Goal: Task Accomplishment & Management: Manage account settings

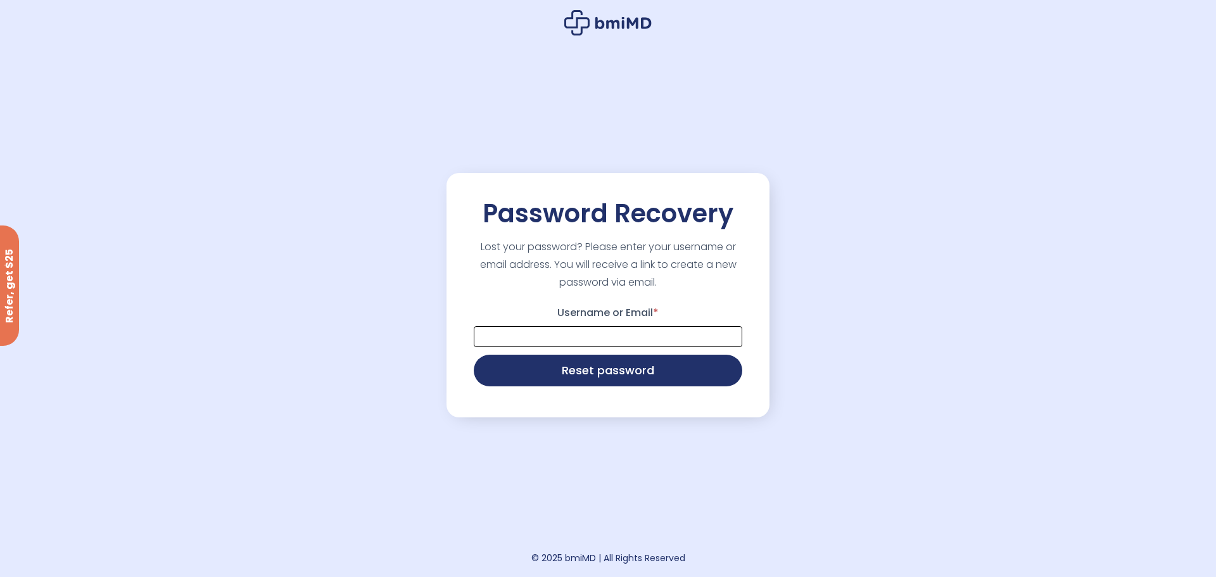
click at [697, 333] on input "Username or Email *" at bounding box center [608, 336] width 269 height 21
type input "**********"
click at [610, 383] on button "Reset password" at bounding box center [608, 369] width 269 height 32
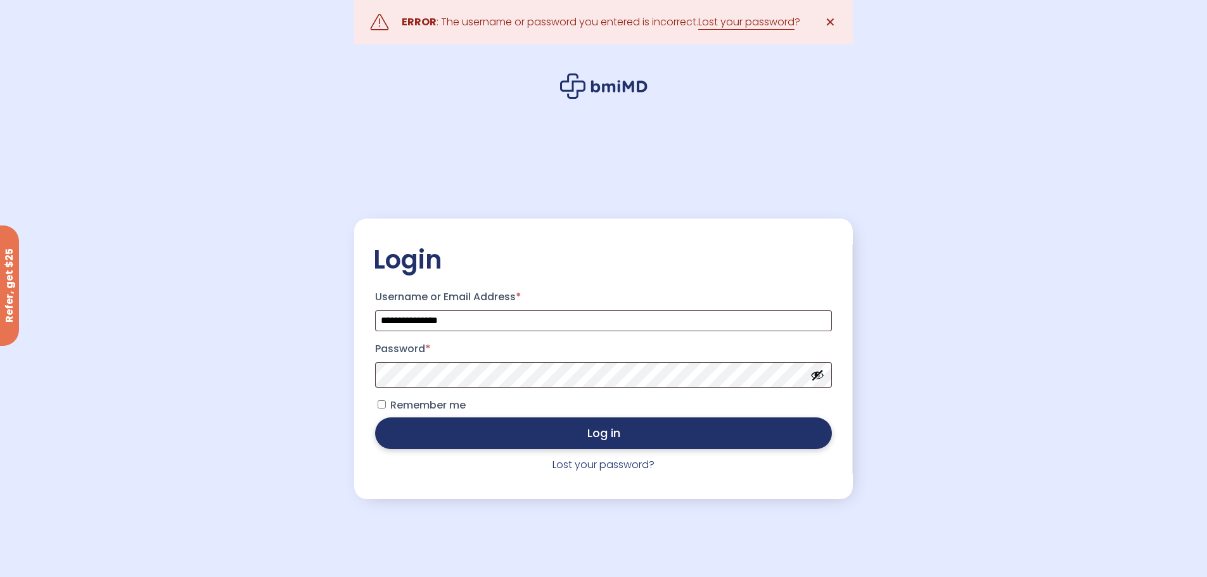
click at [558, 442] on button "Log in" at bounding box center [603, 433] width 456 height 32
